Goal: Transaction & Acquisition: Book appointment/travel/reservation

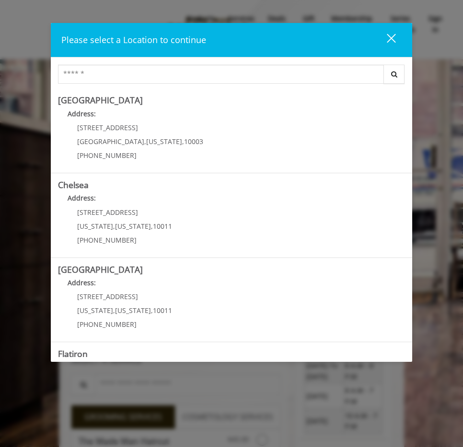
click at [396, 37] on button "close" at bounding box center [385, 40] width 33 height 20
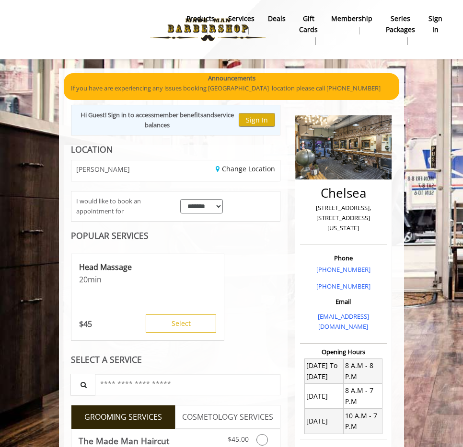
click at [437, 21] on b "sign in" at bounding box center [435, 24] width 14 height 22
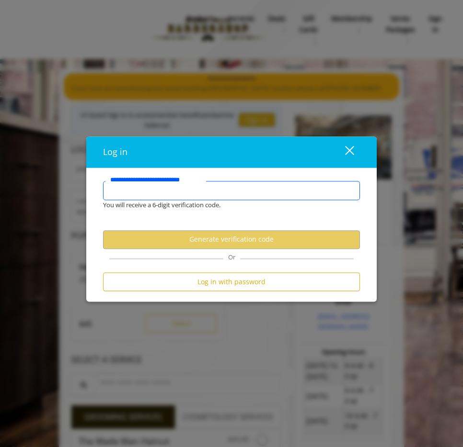
click at [147, 194] on input "**********" at bounding box center [231, 190] width 257 height 19
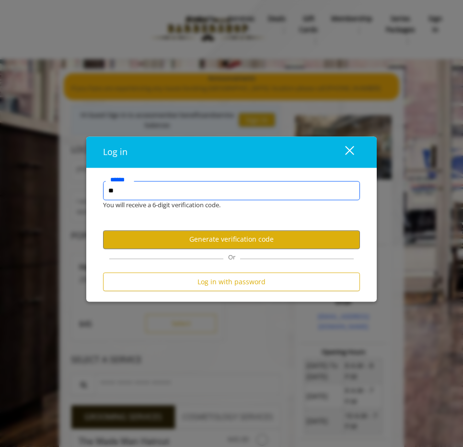
type input "*"
type input "**********"
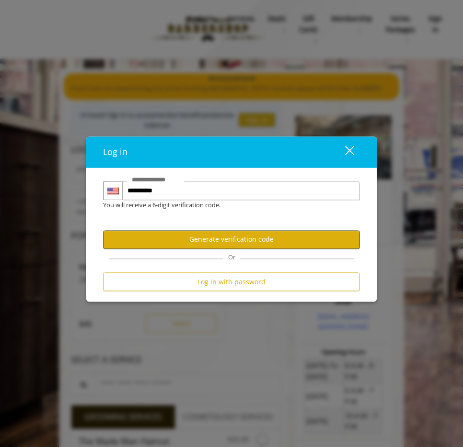
click at [208, 242] on button "Generate verification code" at bounding box center [231, 239] width 257 height 19
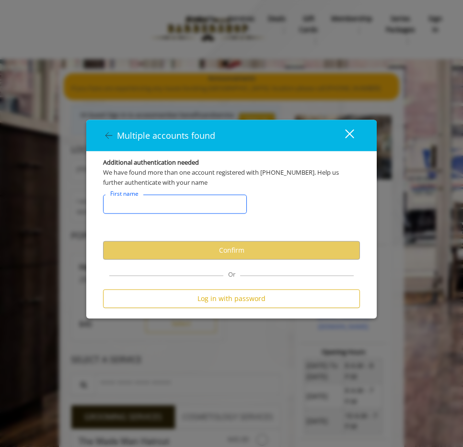
click at [149, 207] on input "FirstNameText" at bounding box center [175, 203] width 144 height 19
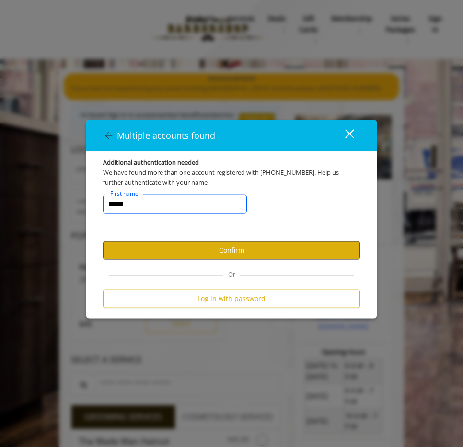
type input "******"
click at [210, 249] on button "Confirm" at bounding box center [231, 250] width 257 height 19
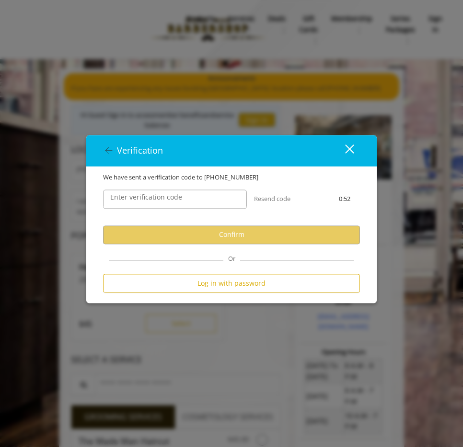
click at [156, 200] on label "Enter verification code" at bounding box center [145, 197] width 81 height 11
click at [156, 200] on input "Enter verification code" at bounding box center [175, 199] width 144 height 19
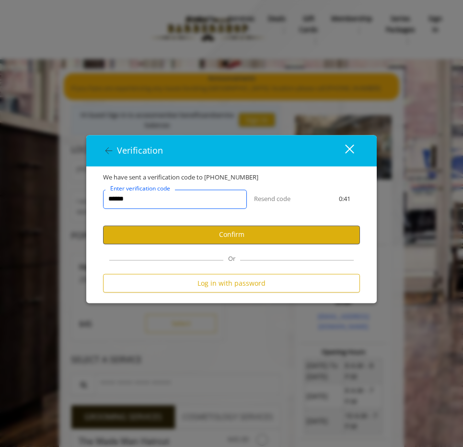
type input "******"
click at [223, 239] on button "Confirm" at bounding box center [231, 235] width 257 height 19
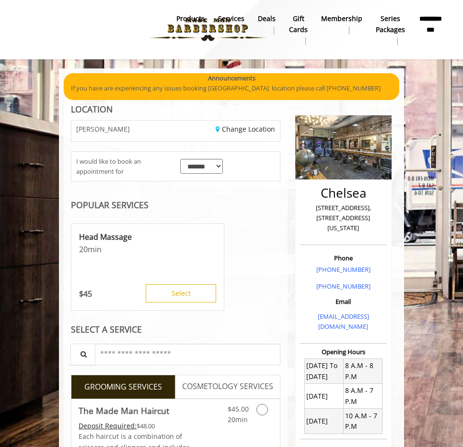
click at [187, 291] on button "Select" at bounding box center [181, 293] width 70 height 18
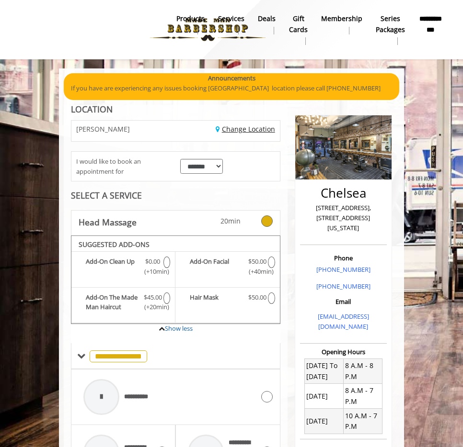
click at [235, 130] on link "Change Location" at bounding box center [244, 128] width 59 height 9
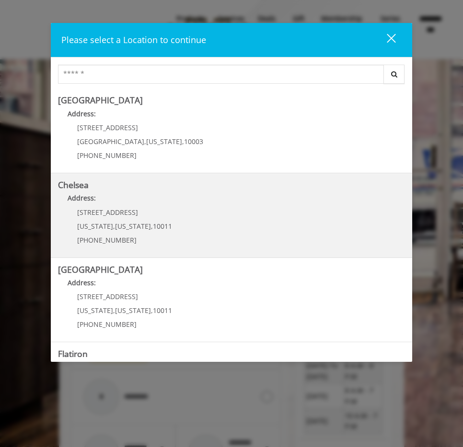
click at [95, 231] on div "169/170 W 23rd St New York , New York , 10011 (917) 639-3902" at bounding box center [117, 230] width 119 height 42
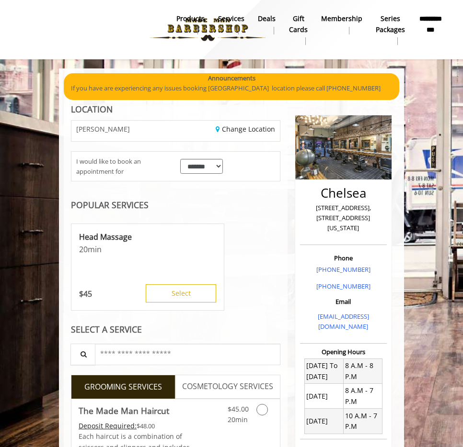
click at [182, 291] on button "Select" at bounding box center [181, 293] width 70 height 18
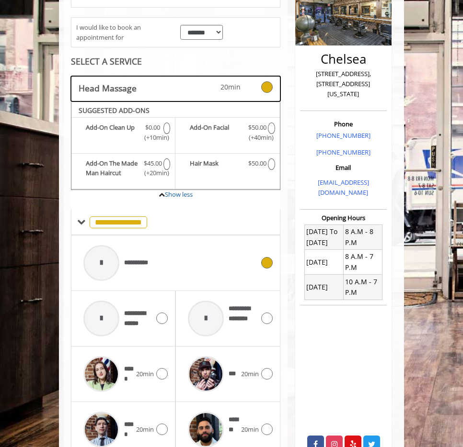
scroll to position [136, 0]
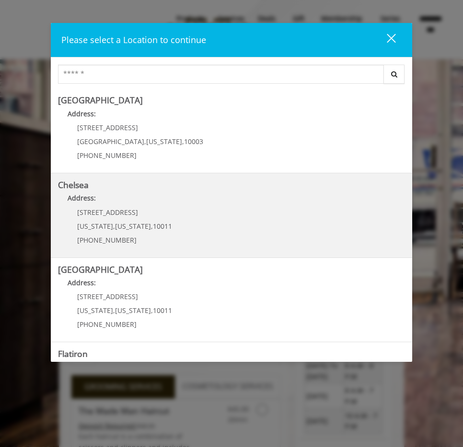
click at [126, 210] on span "169/170 W 23rd St" at bounding box center [107, 212] width 61 height 9
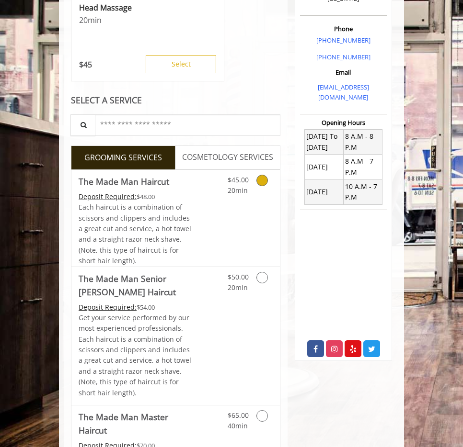
scroll to position [231, 0]
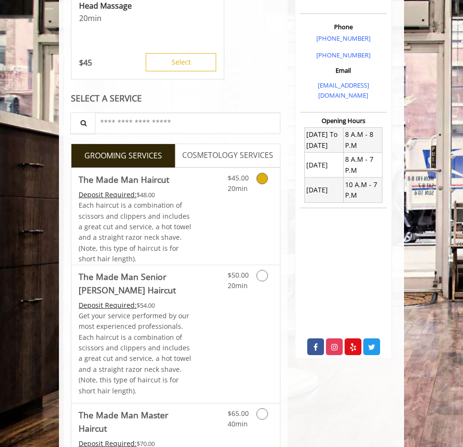
click at [260, 176] on icon "Grooming services" at bounding box center [261, 178] width 11 height 11
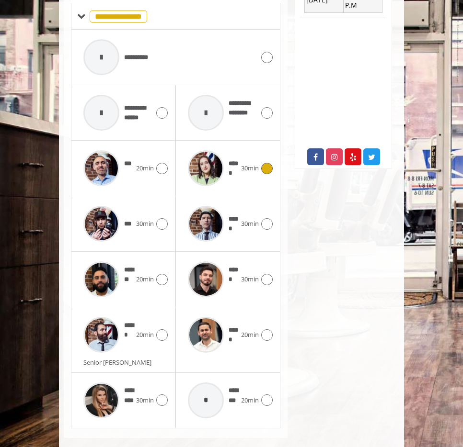
scroll to position [420, 0]
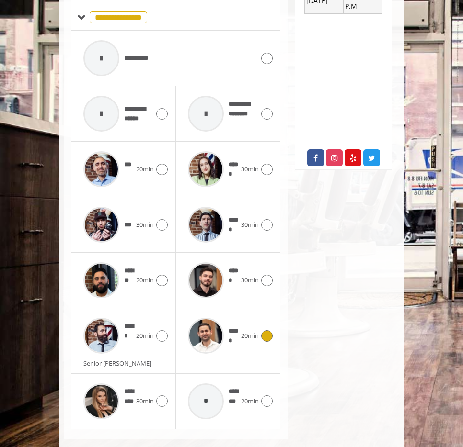
click at [267, 330] on icon at bounding box center [266, 335] width 11 height 11
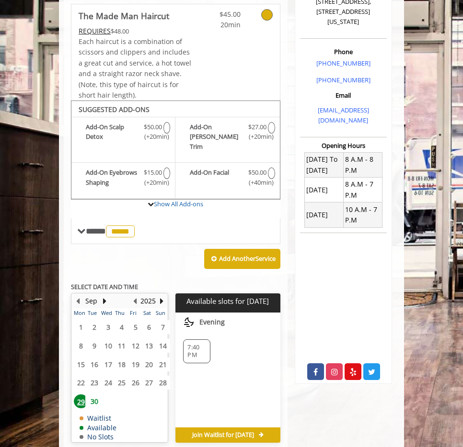
scroll to position [241, 0]
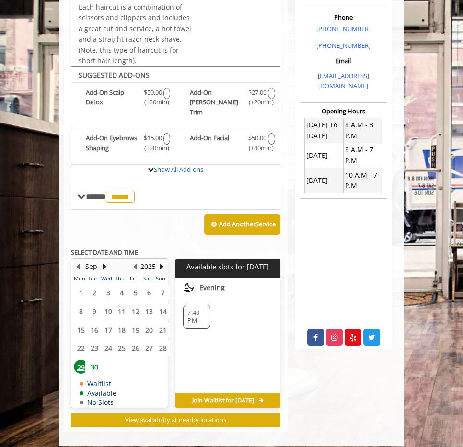
click at [95, 360] on span "30" at bounding box center [94, 367] width 14 height 14
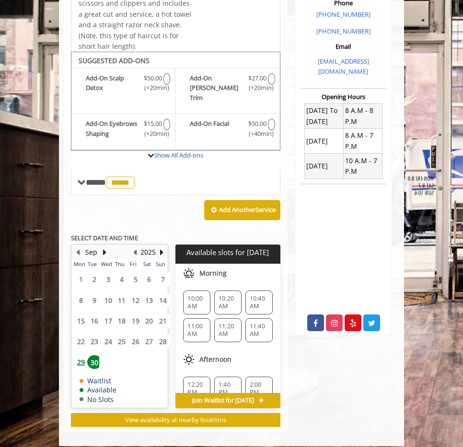
scroll to position [255, 0]
click at [200, 381] on span "12:20 PM" at bounding box center [196, 388] width 19 height 15
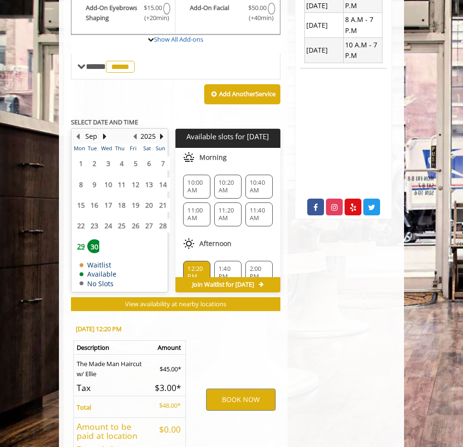
scroll to position [430, 0]
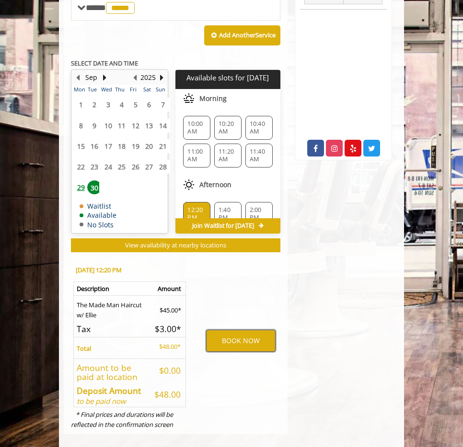
click at [237, 334] on button "BOOK NOW" at bounding box center [240, 341] width 69 height 22
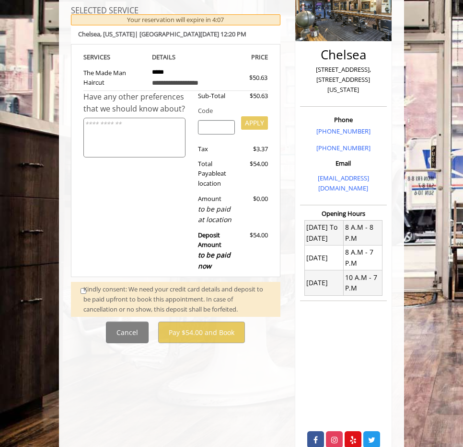
scroll to position [140, 0]
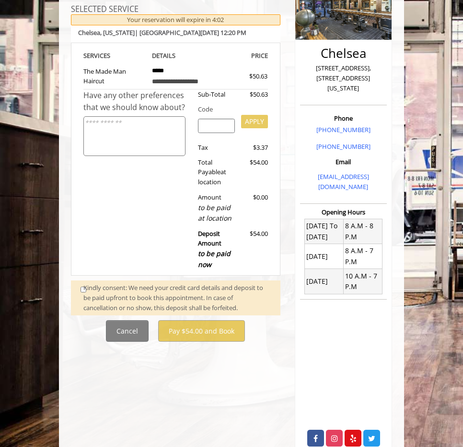
click at [83, 284] on div "Kindly consent: We need your credit card details and deposit to be paid upfront…" at bounding box center [176, 298] width 187 height 30
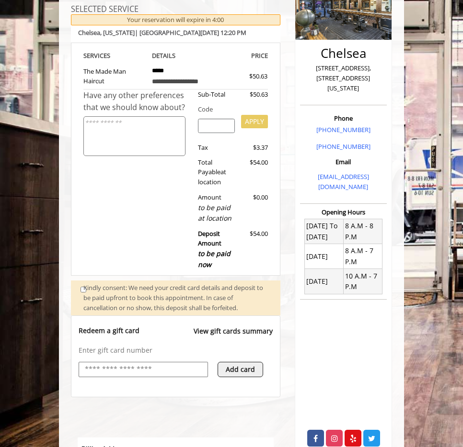
scroll to position [0, 0]
select select "***"
click at [169, 354] on div "Enter gift card number Add card" at bounding box center [176, 366] width 194 height 41
click at [170, 364] on input "text" at bounding box center [143, 369] width 119 height 11
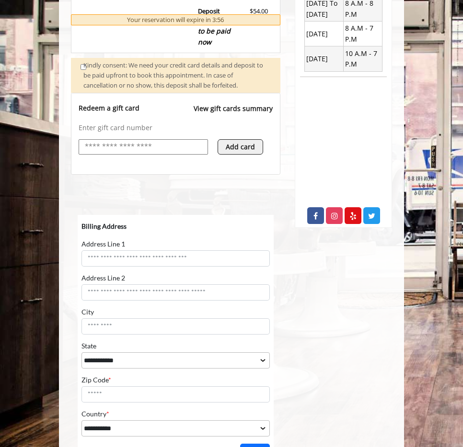
scroll to position [363, 0]
click at [184, 157] on div "Redeem a gift card View gift cards summary Enter gift card number Add card" at bounding box center [175, 133] width 209 height 82
click at [164, 123] on p "Enter gift card number" at bounding box center [176, 128] width 194 height 10
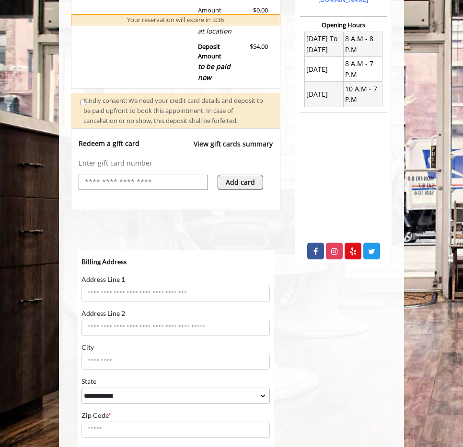
scroll to position [327, 0]
click at [113, 177] on input "text" at bounding box center [143, 182] width 119 height 11
click at [118, 177] on input "text" at bounding box center [143, 182] width 119 height 11
click at [103, 159] on p "Enter gift card number" at bounding box center [176, 164] width 194 height 10
click at [96, 140] on p "Redeem a gift card" at bounding box center [109, 144] width 61 height 10
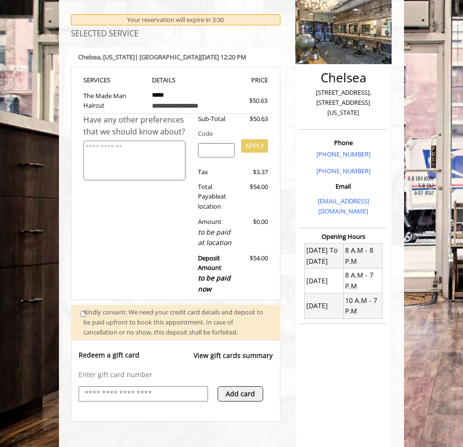
scroll to position [115, 0]
click at [121, 141] on textarea at bounding box center [134, 161] width 102 height 40
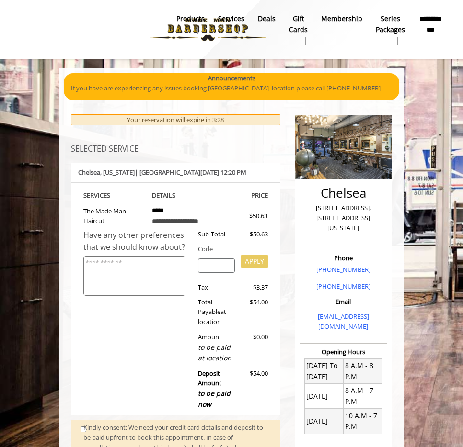
scroll to position [0, 0]
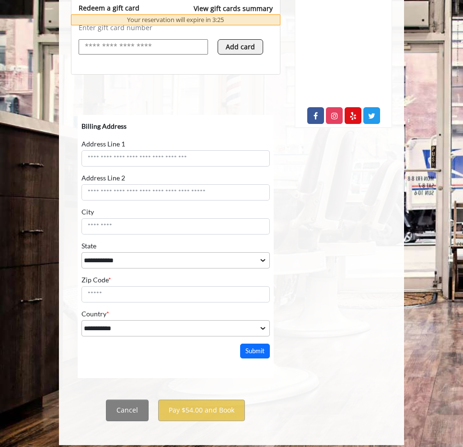
scroll to position [462, 0]
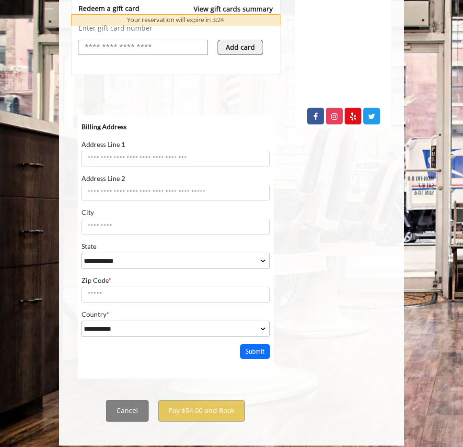
click at [130, 359] on html "**********" at bounding box center [176, 237] width 196 height 244
click at [243, 40] on button "Add card" at bounding box center [239, 47] width 45 height 15
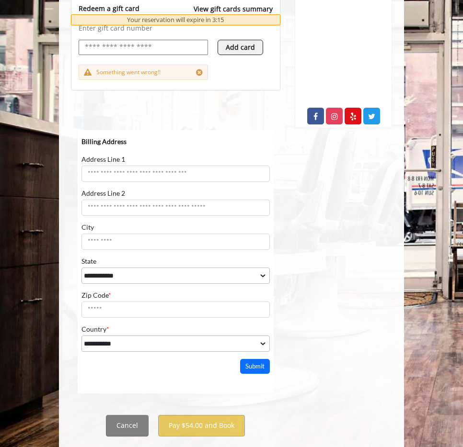
click at [131, 42] on input "text" at bounding box center [143, 47] width 119 height 11
click at [95, 42] on input "text" at bounding box center [143, 47] width 119 height 11
type input "**********"
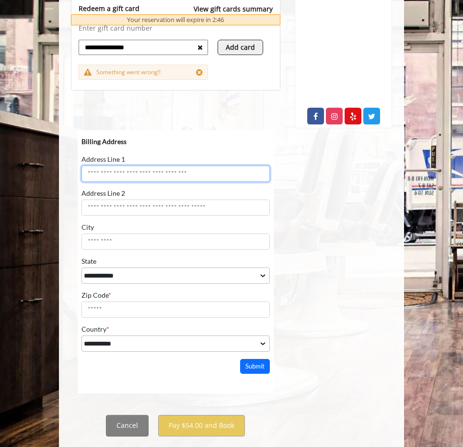
click at [153, 174] on input "Address Line 1" at bounding box center [175, 173] width 188 height 16
click at [261, 174] on input "Address Line 1" at bounding box center [175, 173] width 188 height 16
type input "**********"
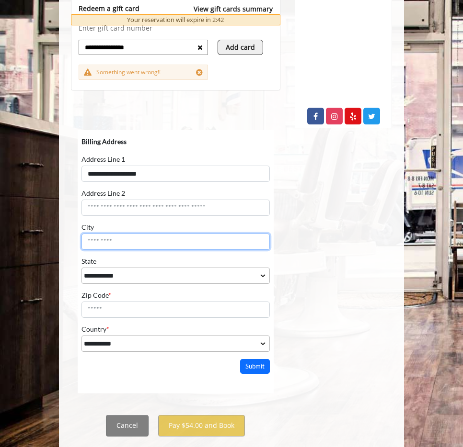
type input "**********"
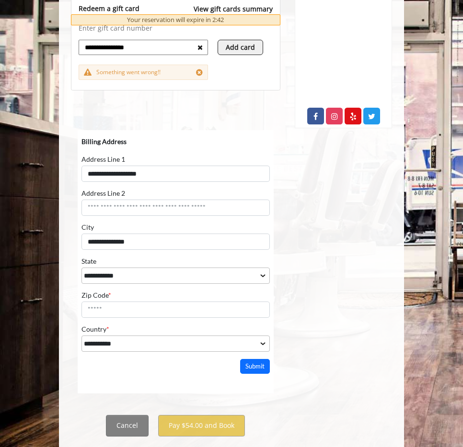
select select "**"
type input "*****"
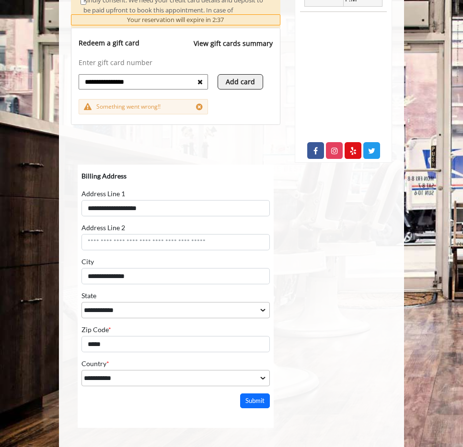
scroll to position [426, 0]
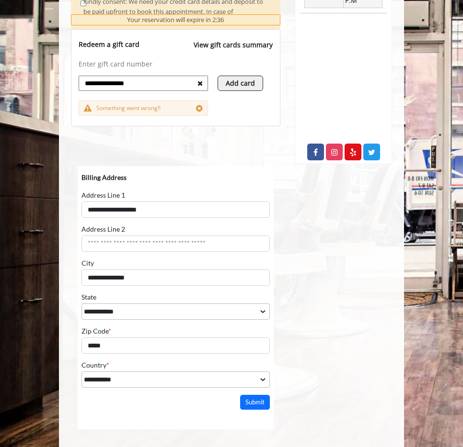
click at [146, 103] on span "Something went wrong!!" at bounding box center [128, 107] width 64 height 9
click at [253, 404] on button "Submit" at bounding box center [255, 402] width 30 height 15
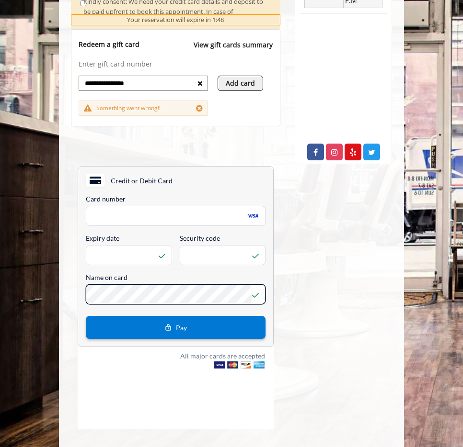
click at [190, 329] on button "Pay" at bounding box center [176, 327] width 180 height 23
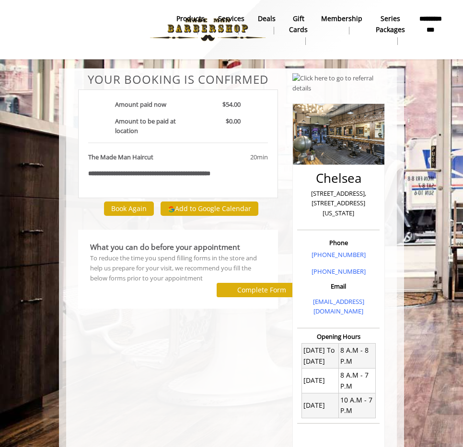
click at [208, 207] on button "Add to Google Calendar" at bounding box center [209, 209] width 98 height 14
